Goal: Task Accomplishment & Management: Manage account settings

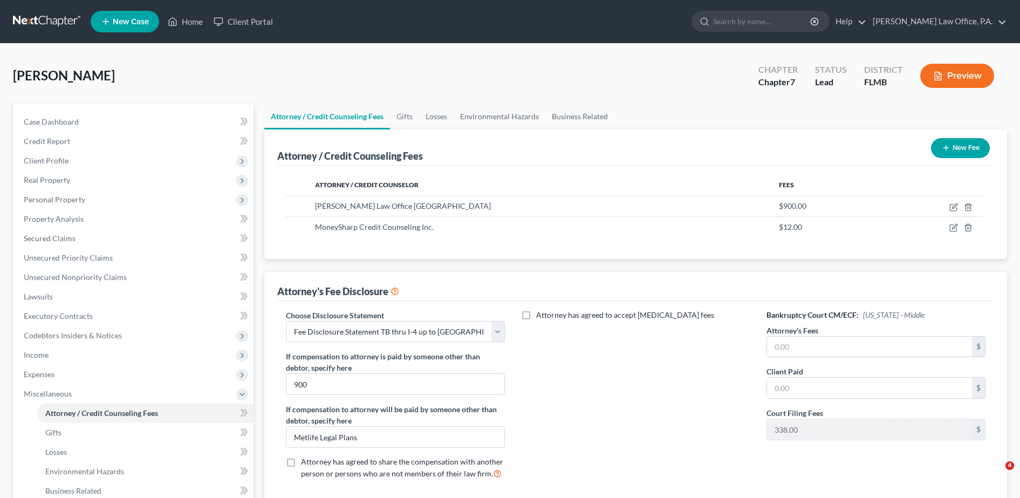
select select "2"
click at [189, 18] on link "Home" at bounding box center [185, 21] width 46 height 19
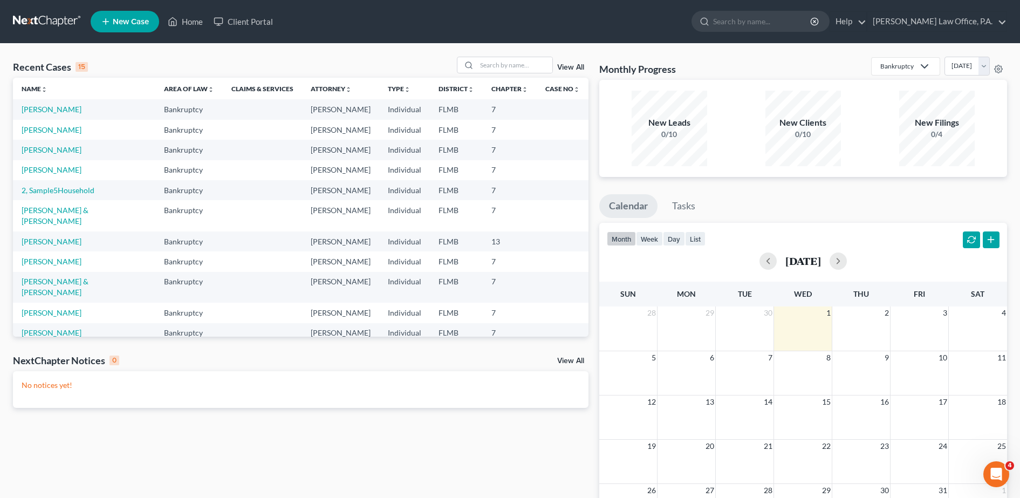
click at [486, 53] on div "Recent Cases 15 View All Name unfold_more expand_more expand_less Area of Law u…" at bounding box center [510, 324] width 1020 height 560
click at [486, 59] on input "search" at bounding box center [515, 65] width 76 height 16
type input "grant"
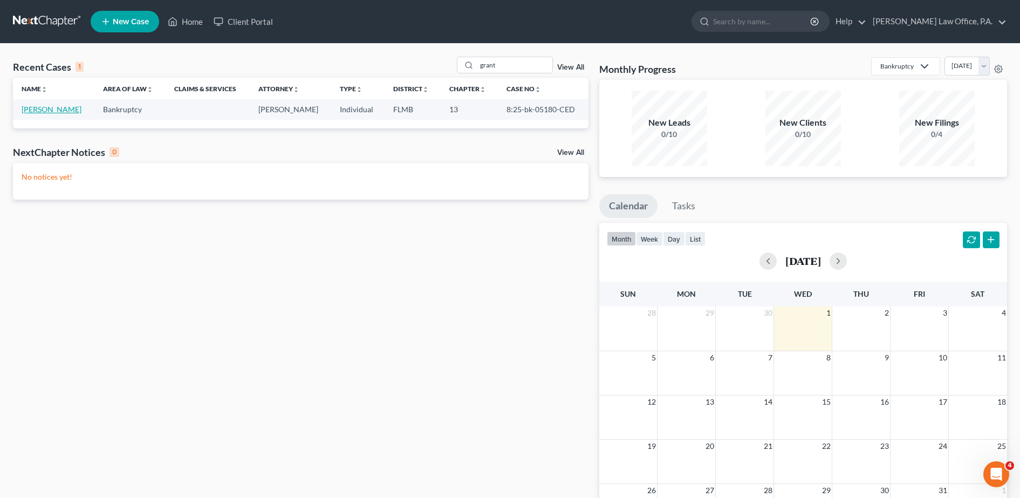
click at [46, 113] on link "[PERSON_NAME]" at bounding box center [52, 109] width 60 height 9
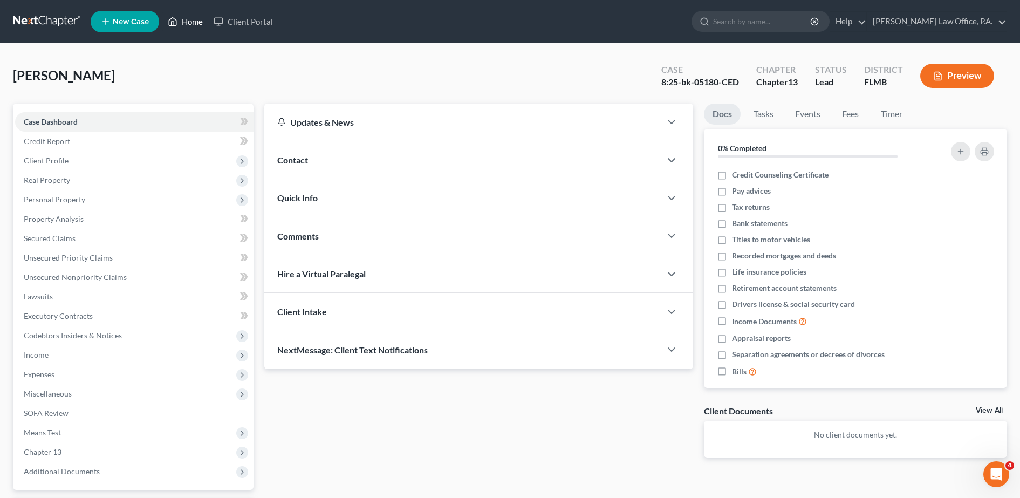
click at [183, 23] on link "Home" at bounding box center [185, 21] width 46 height 19
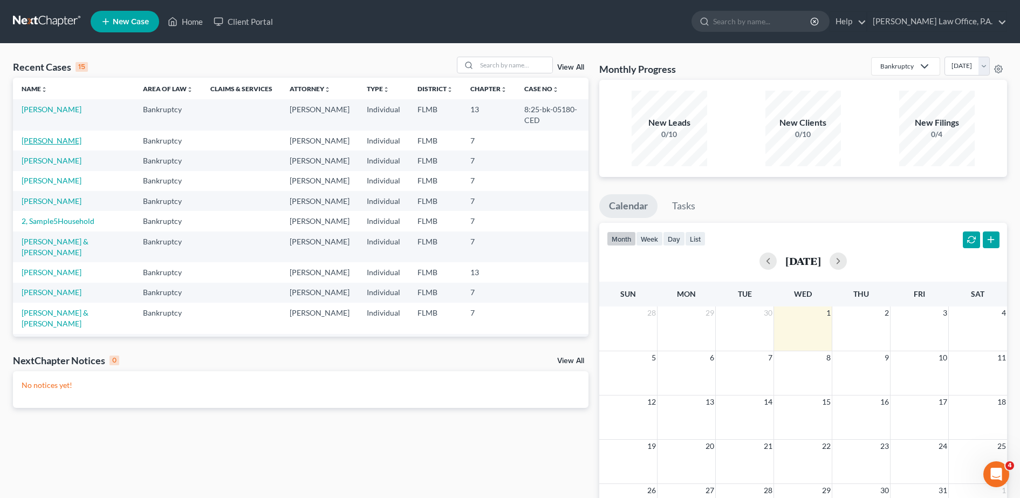
click at [72, 139] on link "[PERSON_NAME]" at bounding box center [52, 140] width 60 height 9
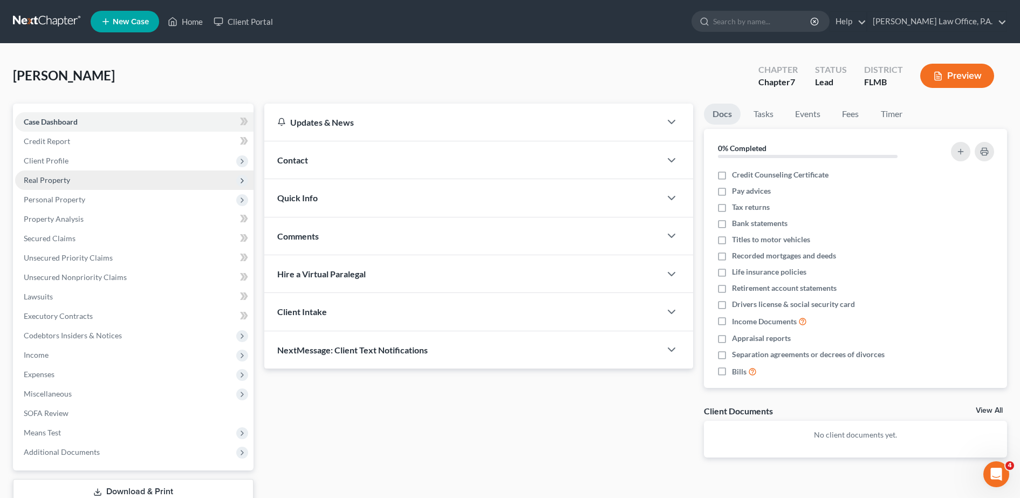
click at [80, 179] on span "Real Property" at bounding box center [134, 180] width 239 height 19
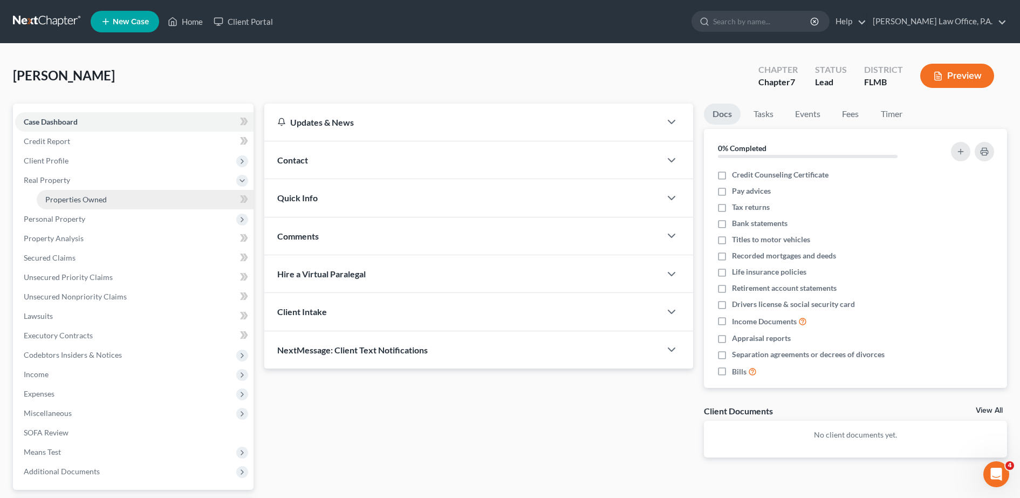
click at [94, 197] on span "Properties Owned" at bounding box center [76, 199] width 62 height 9
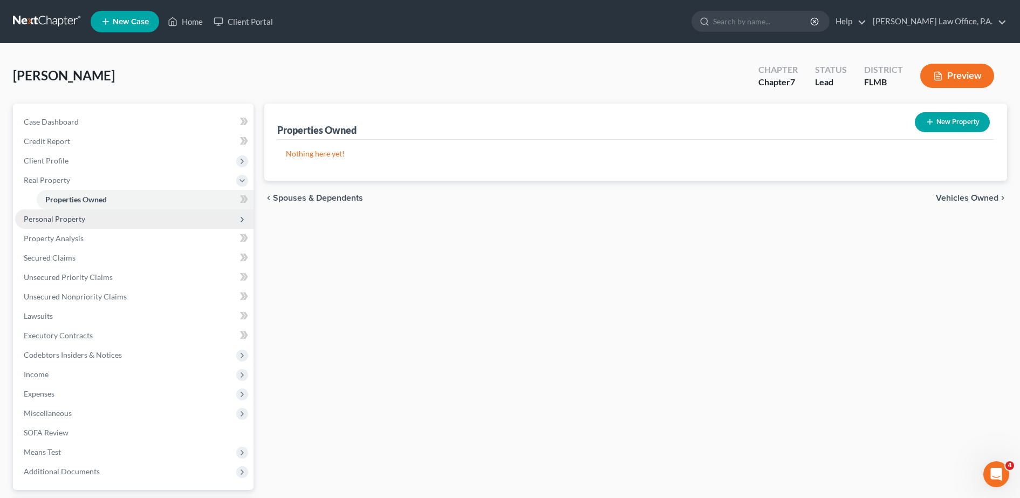
click at [99, 220] on span "Personal Property" at bounding box center [134, 218] width 239 height 19
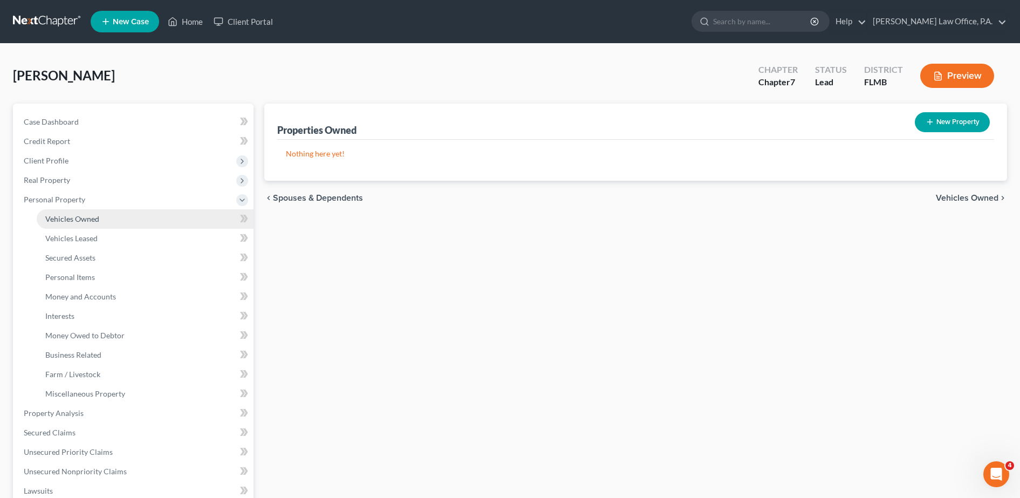
click at [103, 223] on link "Vehicles Owned" at bounding box center [145, 218] width 217 height 19
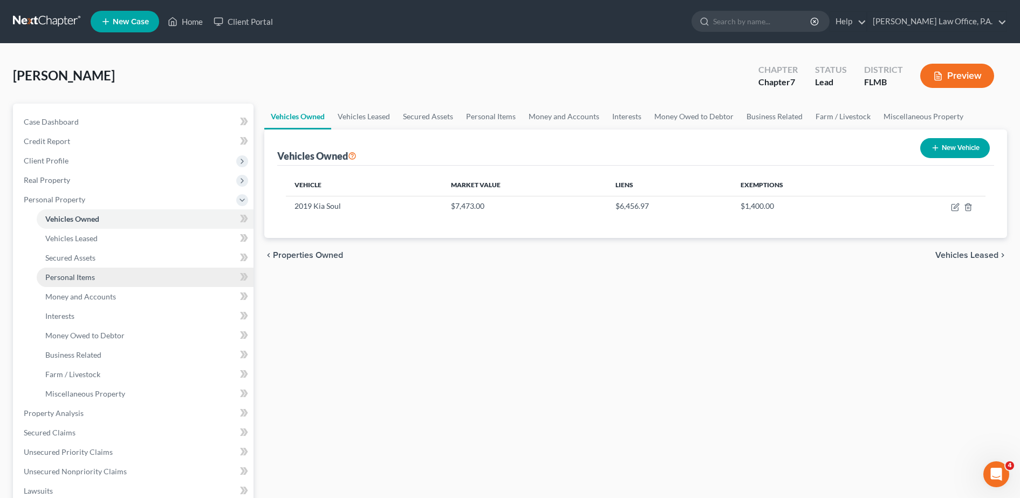
click at [99, 282] on link "Personal Items" at bounding box center [145, 277] width 217 height 19
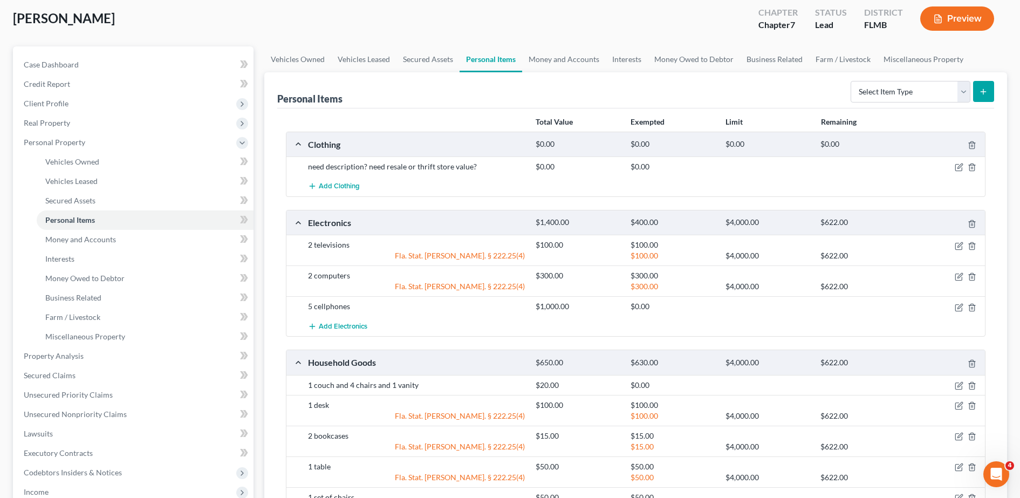
scroll to position [53, 0]
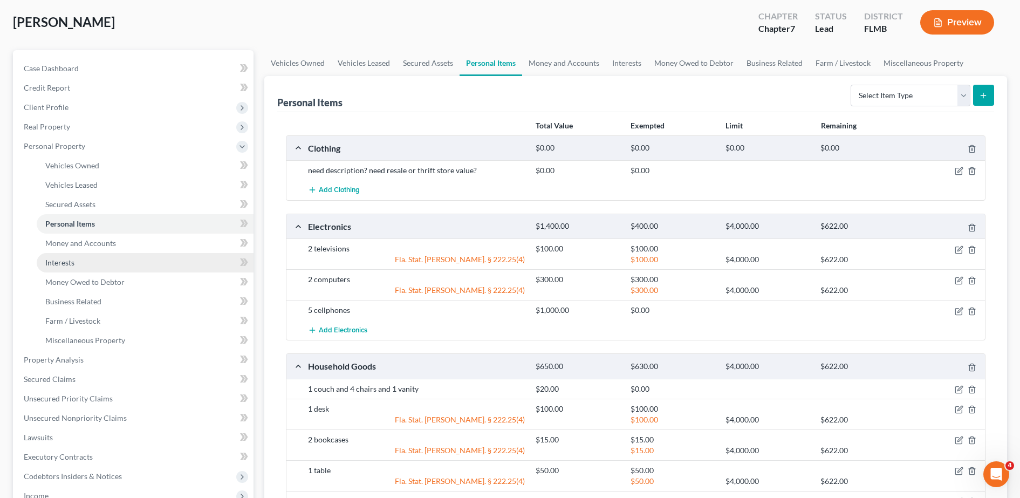
click at [142, 253] on link "Interests" at bounding box center [145, 262] width 217 height 19
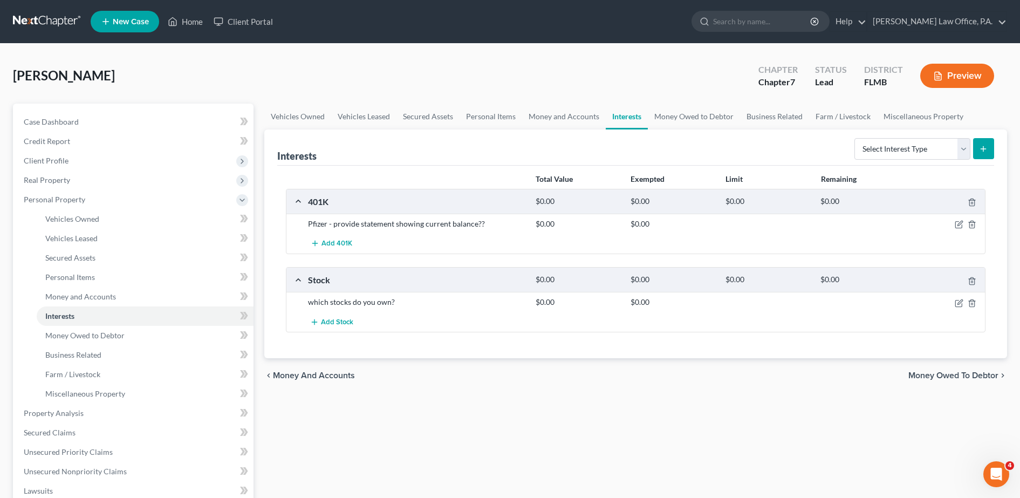
click at [195, 8] on ul "New Case Home Client Portal - No Result - See all results Or Press Enter... Hel…" at bounding box center [549, 22] width 917 height 28
click at [195, 15] on link "Home" at bounding box center [185, 21] width 46 height 19
